Goal: Task Accomplishment & Management: Complete application form

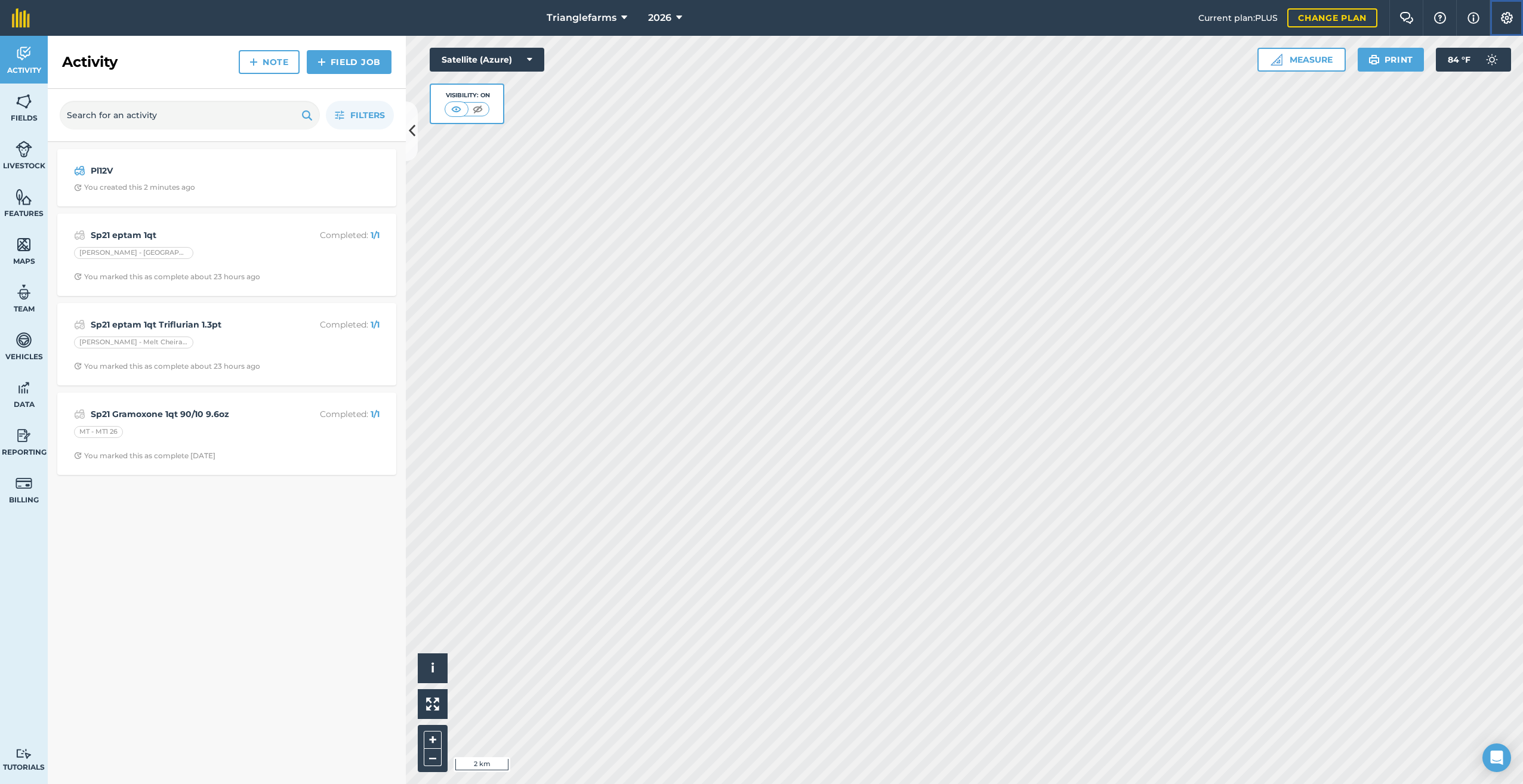
click at [1508, 16] on img at bounding box center [1507, 17] width 15 height 12
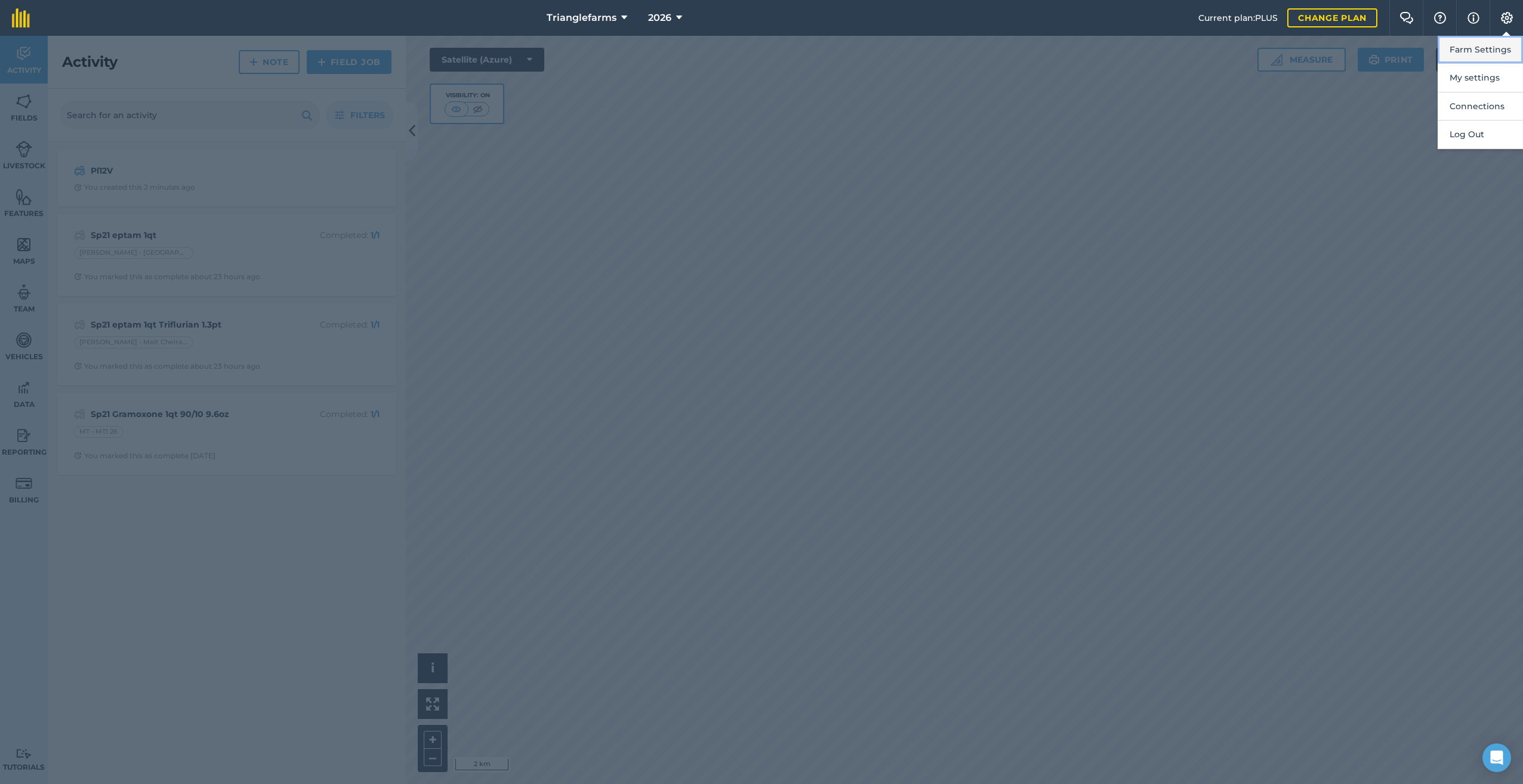
click at [1464, 45] on button "Farm Settings" at bounding box center [1480, 49] width 85 height 28
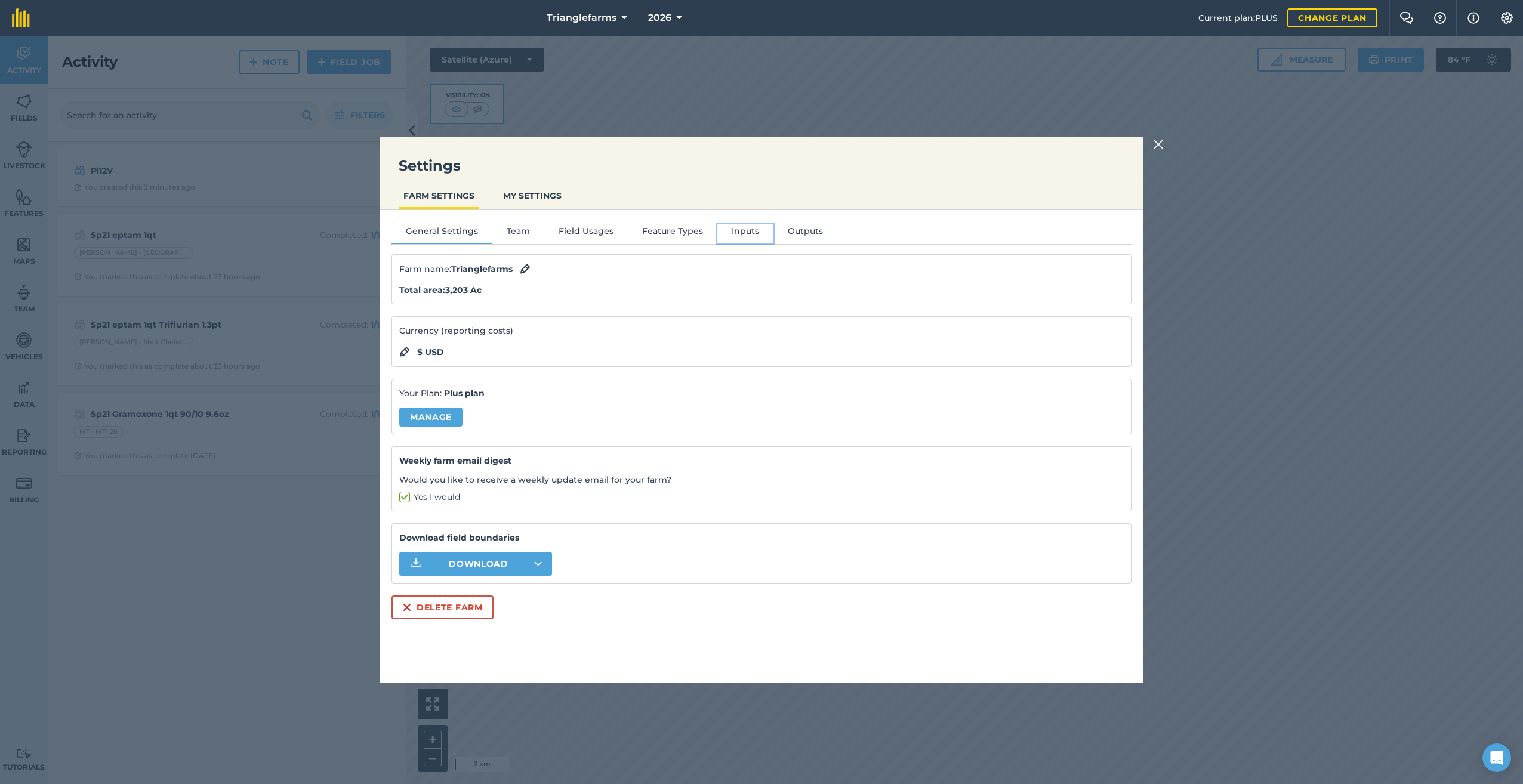
click at [736, 230] on button "Inputs" at bounding box center [745, 233] width 56 height 18
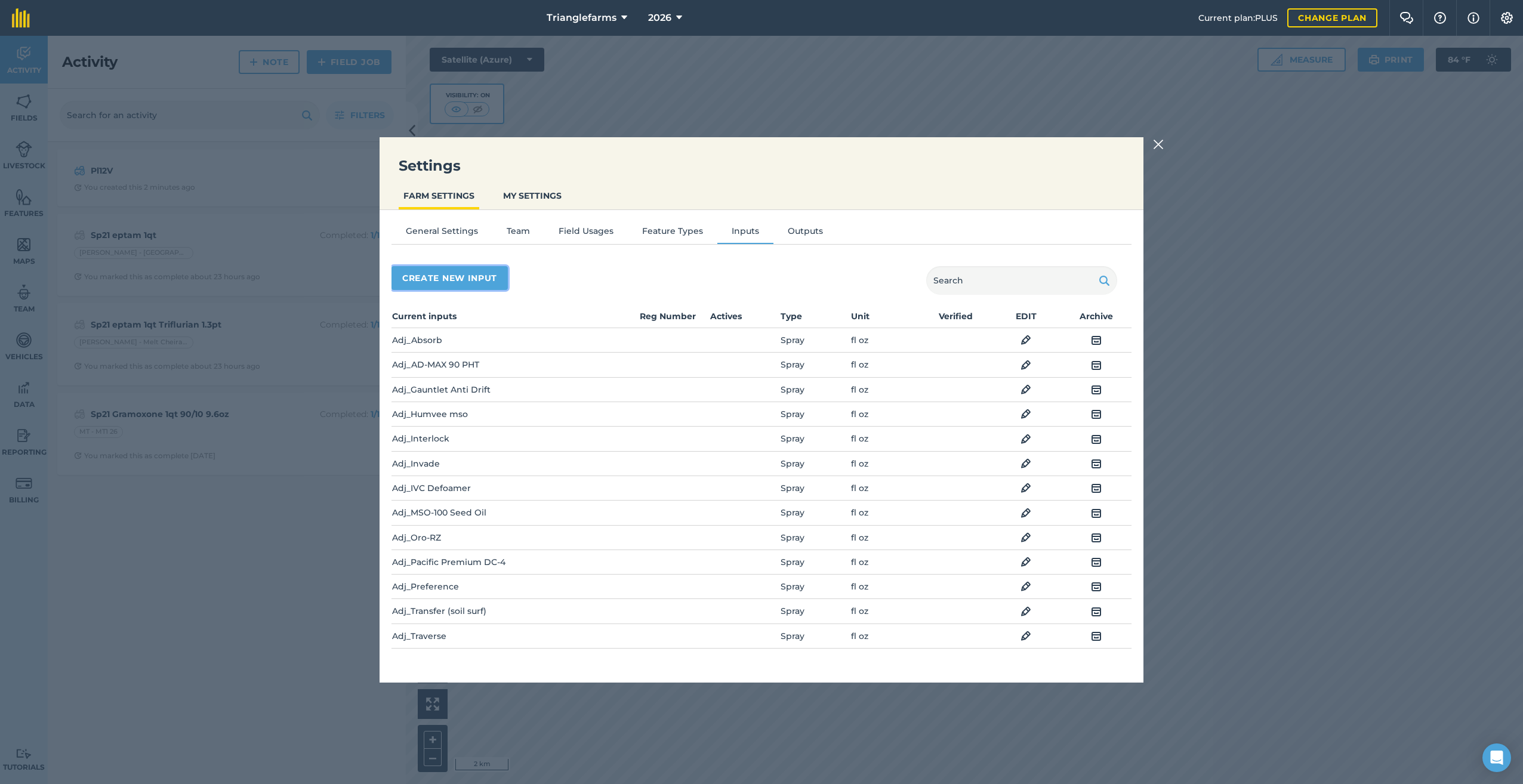
click at [426, 284] on button "Create new input" at bounding box center [450, 278] width 116 height 24
select select "SEED"
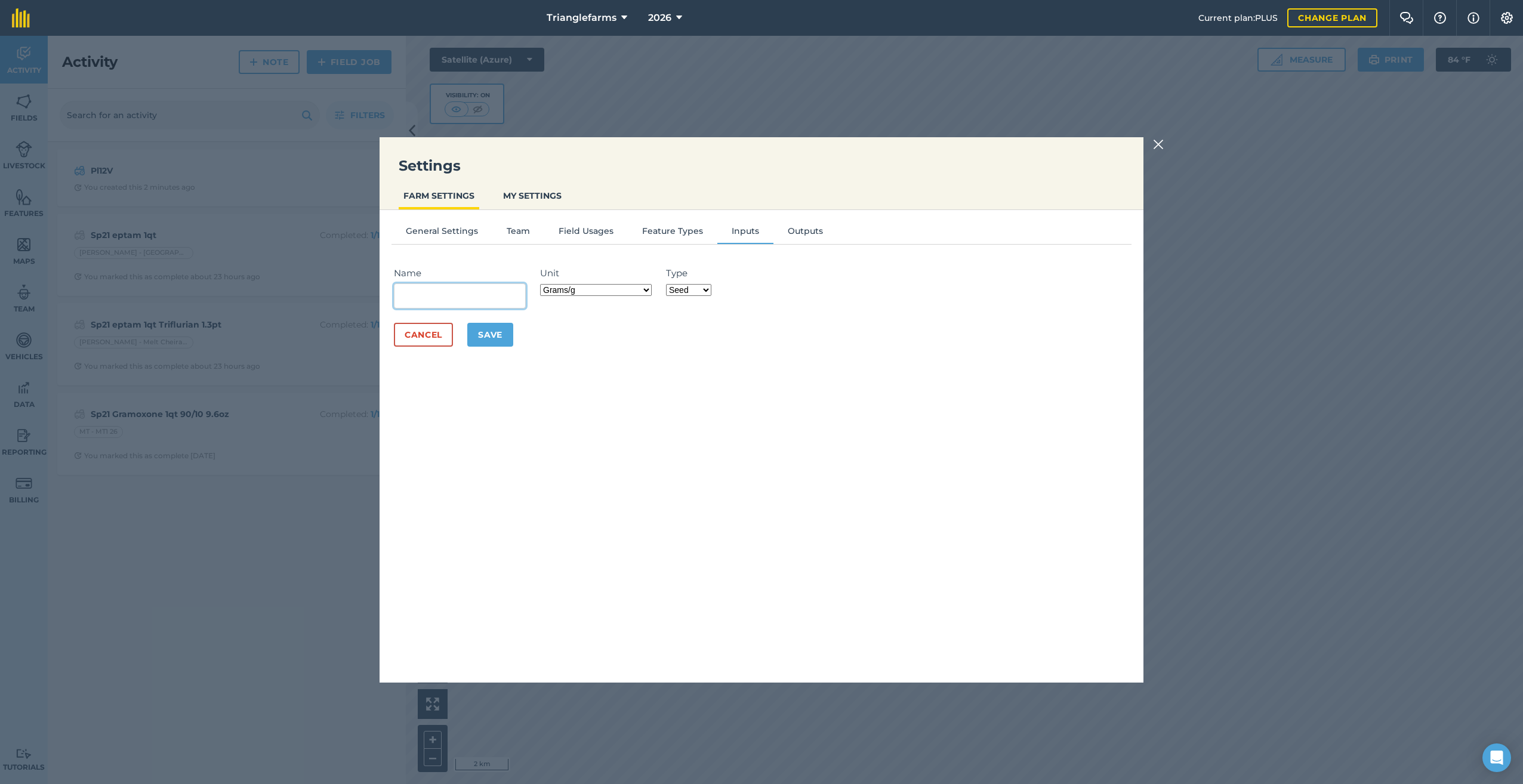
click at [425, 300] on input "Name" at bounding box center [459, 296] width 132 height 25
paste input "Cheiranthus Allionii Wallflower Siberian Sunset-10075"
type input "Seed_Cheiranthus Allionii Wallflower Siberian Sunset-10075"
click at [652, 291] on select "Grams/g Kilograms/kg Metric tonnes/t Millilitres/ml Litres/L Ounces/oz Pounds/l…" at bounding box center [595, 290] width 112 height 12
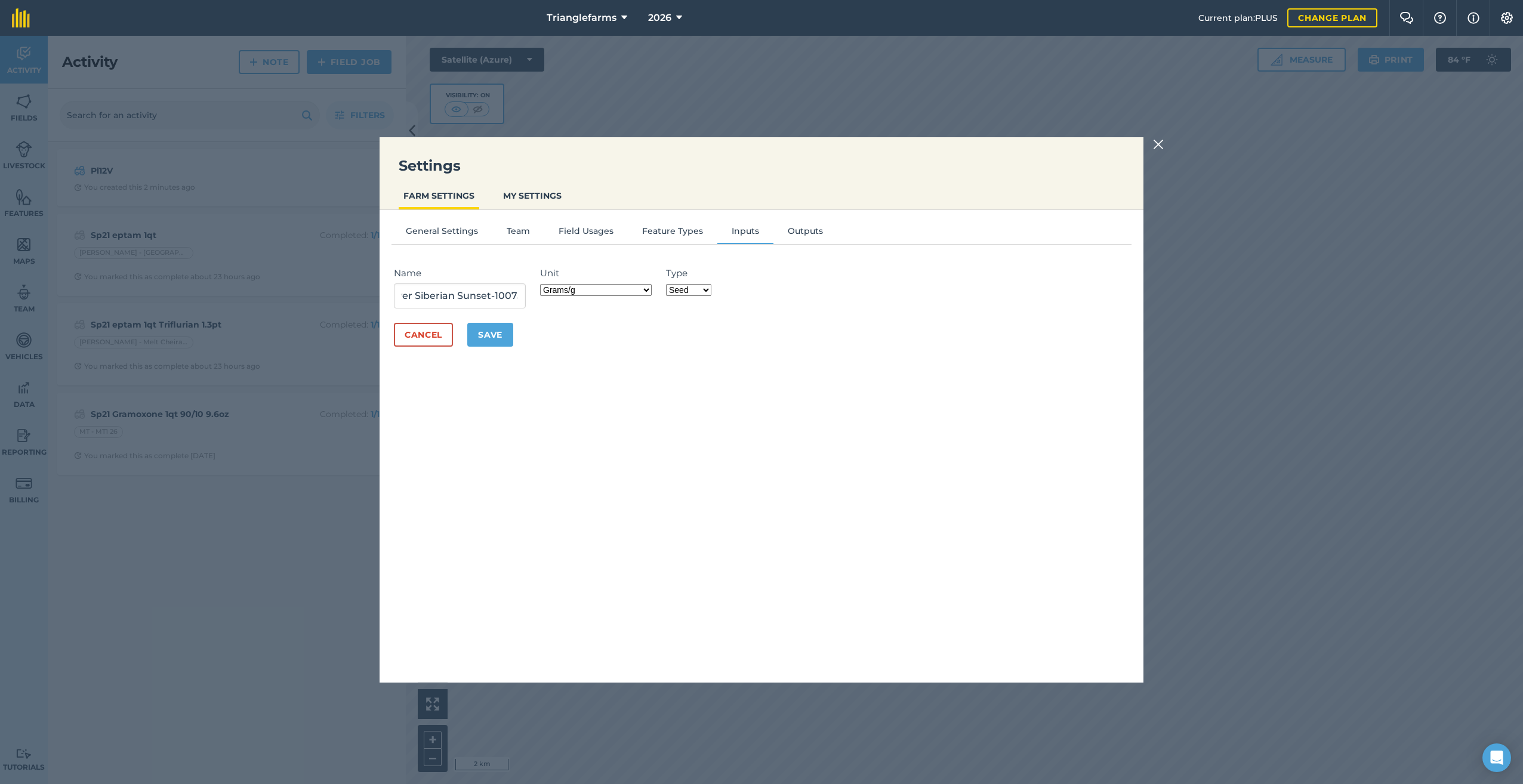
scroll to position [0, 0]
select select "POUNDS"
click at [543, 284] on select "Grams/g Kilograms/kg Metric tonnes/t Millilitres/ml Litres/L Ounces/oz Pounds/l…" at bounding box center [595, 290] width 112 height 12
click at [484, 332] on button "Save" at bounding box center [490, 334] width 46 height 24
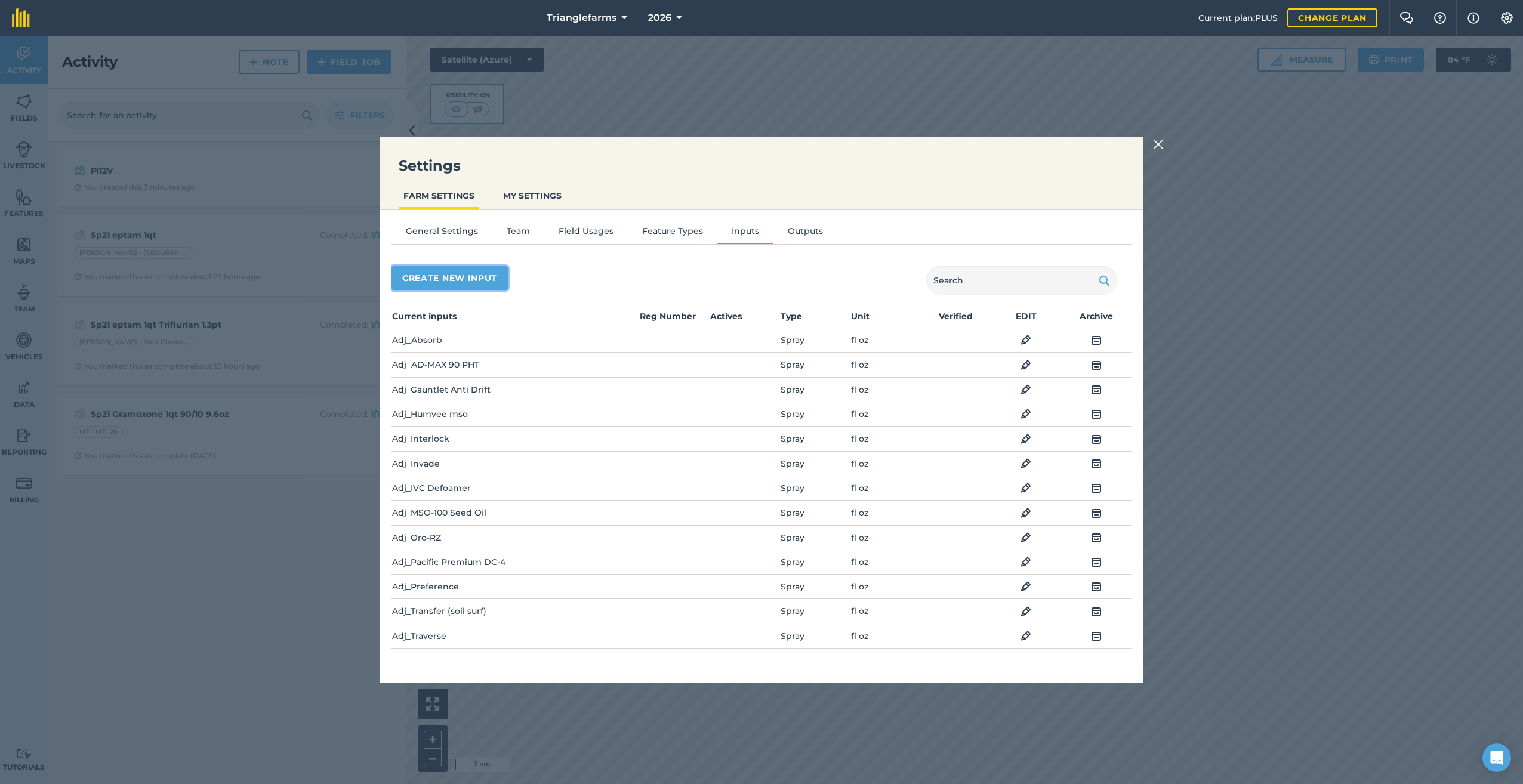
click at [442, 283] on button "Create new input" at bounding box center [450, 278] width 116 height 24
select select "SEED"
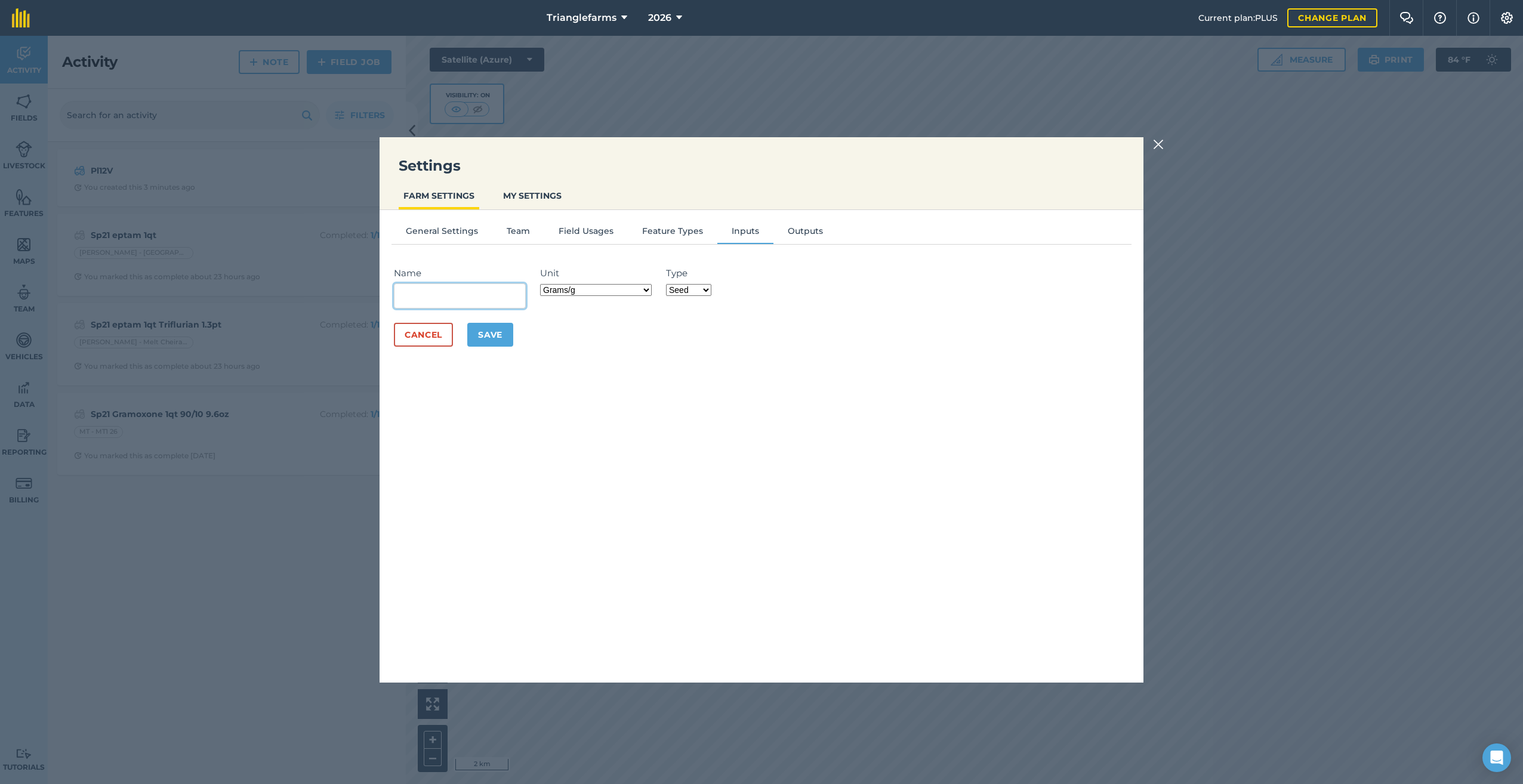
click at [399, 303] on input "Name" at bounding box center [459, 296] width 132 height 25
paste input "Lupinus Rivularis Lupine Riverbank Riverbank-80105"
type input "Seed_Lupinus Rivularis Lupine Riverbank Riverbank-80105"
click at [648, 293] on select "Grams/g Kilograms/kg Metric tonnes/t Millilitres/ml Litres/L Ounces/oz Pounds/l…" at bounding box center [595, 290] width 112 height 12
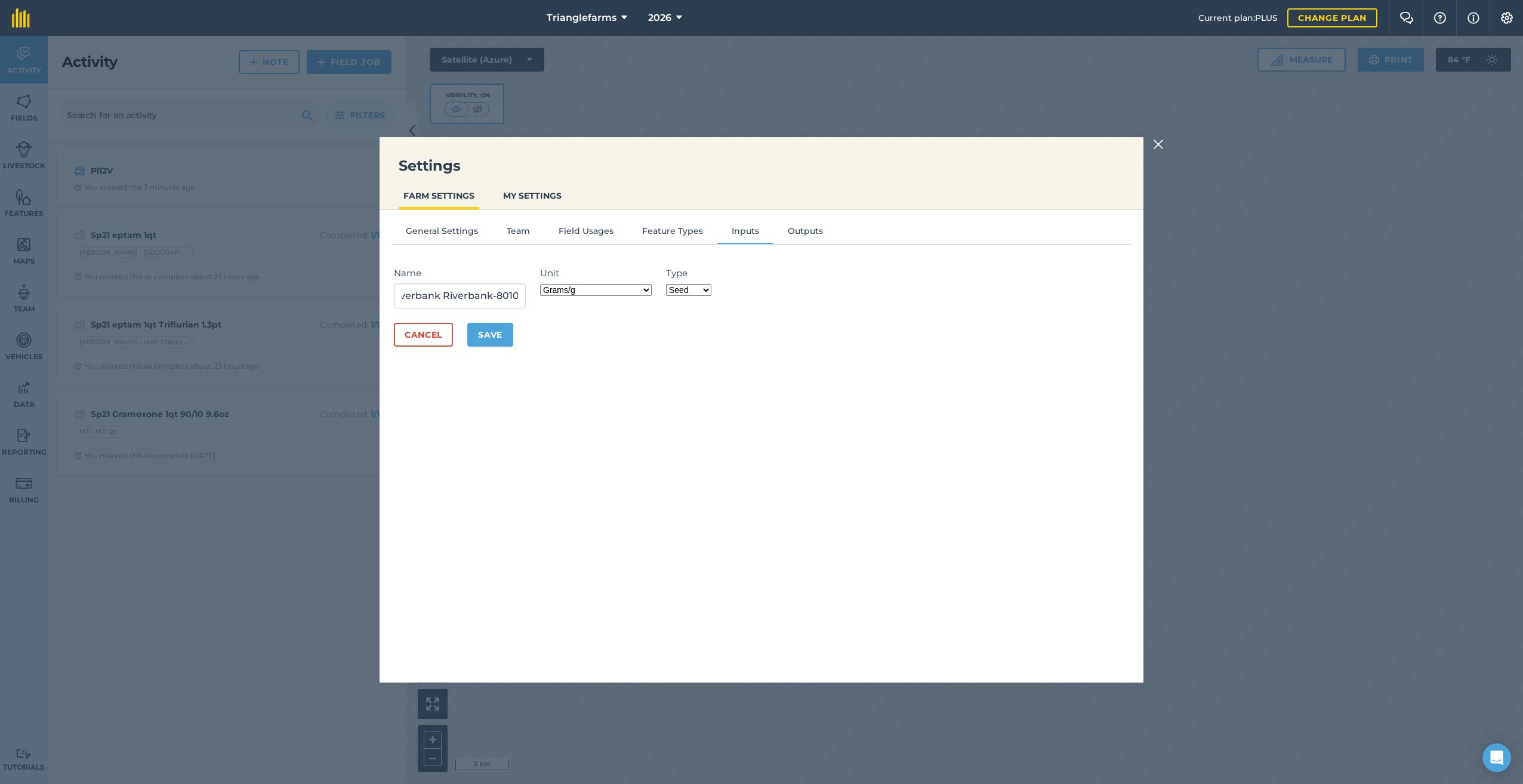
scroll to position [0, 0]
select select "POUNDS"
click at [543, 284] on select "Grams/g Kilograms/kg Metric tonnes/t Millilitres/ml Litres/L Ounces/oz Pounds/l…" at bounding box center [595, 290] width 112 height 12
click at [493, 337] on button "Save" at bounding box center [490, 334] width 46 height 24
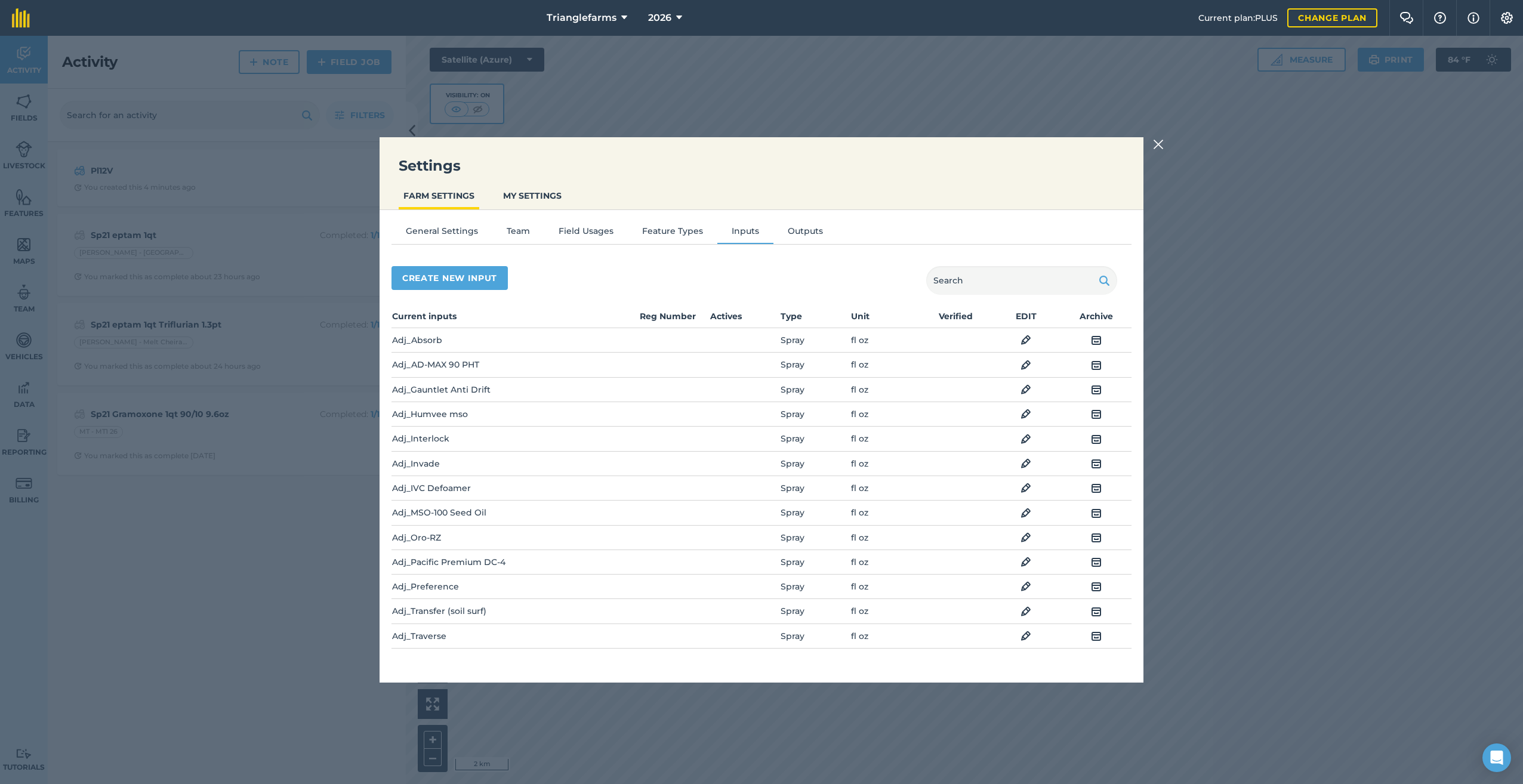
click at [1161, 143] on img at bounding box center [1159, 144] width 11 height 15
